Goal: Use online tool/utility: Utilize a website feature to perform a specific function

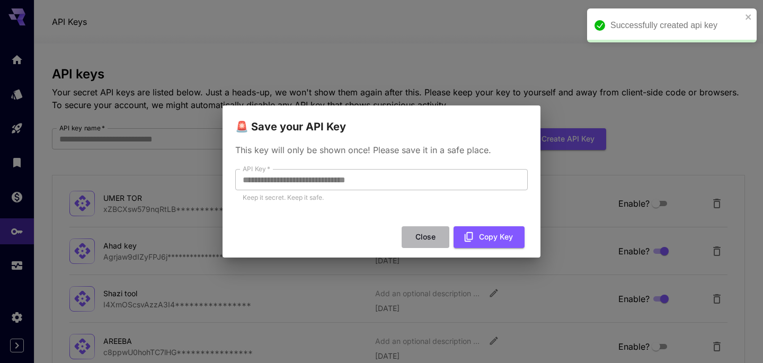
click at [423, 232] on button "Close" at bounding box center [425, 237] width 48 height 22
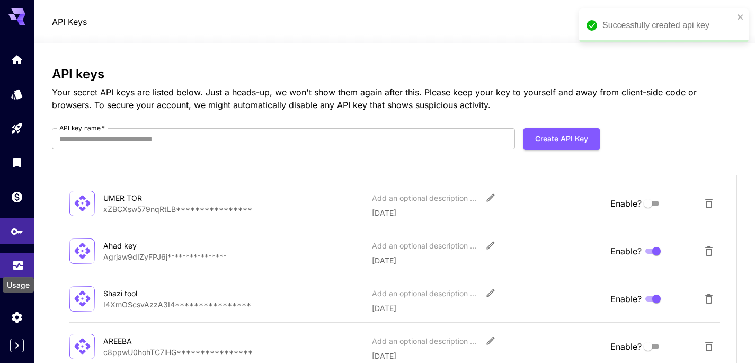
click at [12, 260] on icon "Usage" at bounding box center [18, 262] width 13 height 13
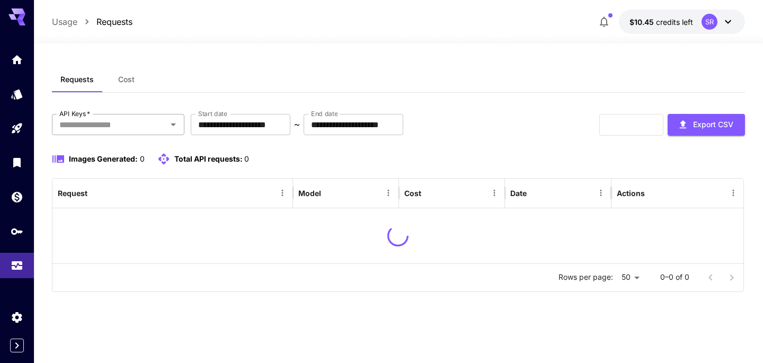
click at [124, 132] on div "API Keys   *" at bounding box center [118, 124] width 132 height 21
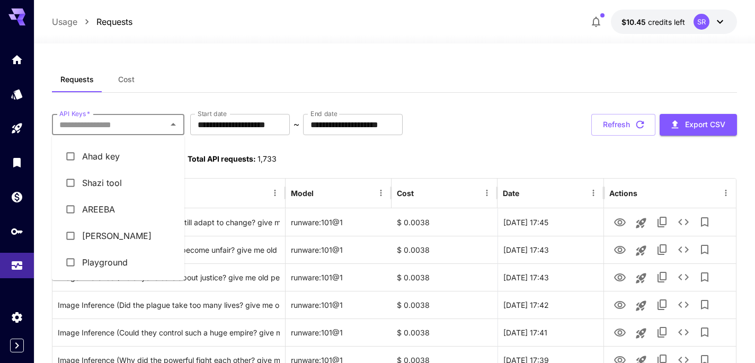
scroll to position [20, 0]
click at [114, 185] on li "Shazi tool" at bounding box center [118, 185] width 132 height 26
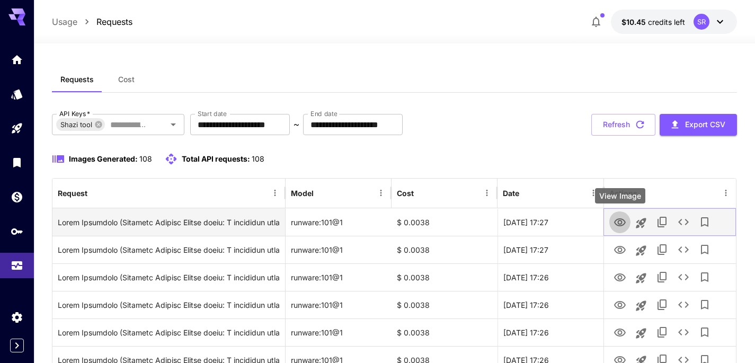
click at [617, 221] on icon "View Image" at bounding box center [620, 222] width 12 height 8
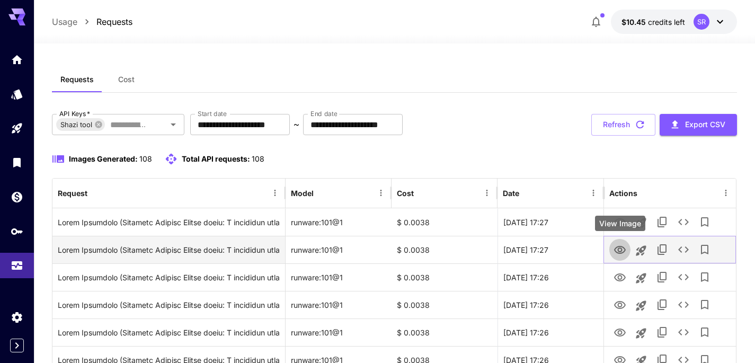
click at [621, 247] on icon "View Image" at bounding box center [619, 250] width 13 height 13
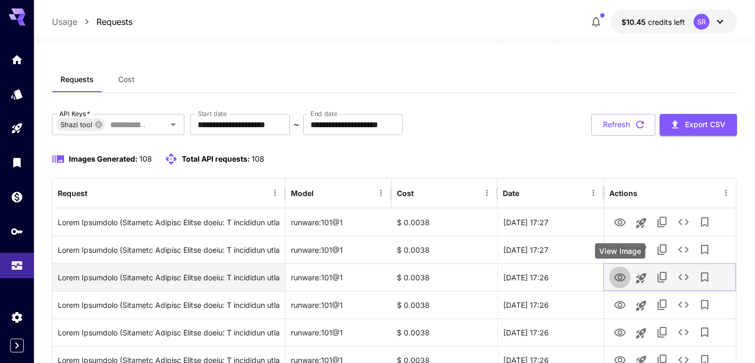
click at [619, 273] on icon "View Image" at bounding box center [620, 277] width 12 height 8
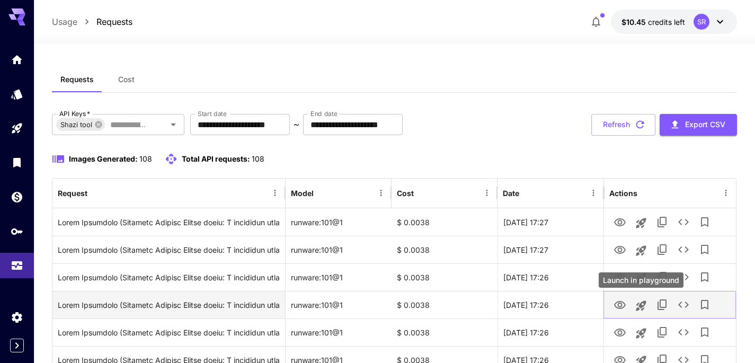
click at [641, 304] on icon "Launch in playground" at bounding box center [641, 305] width 10 height 10
